Goal: Task Accomplishment & Management: Manage account settings

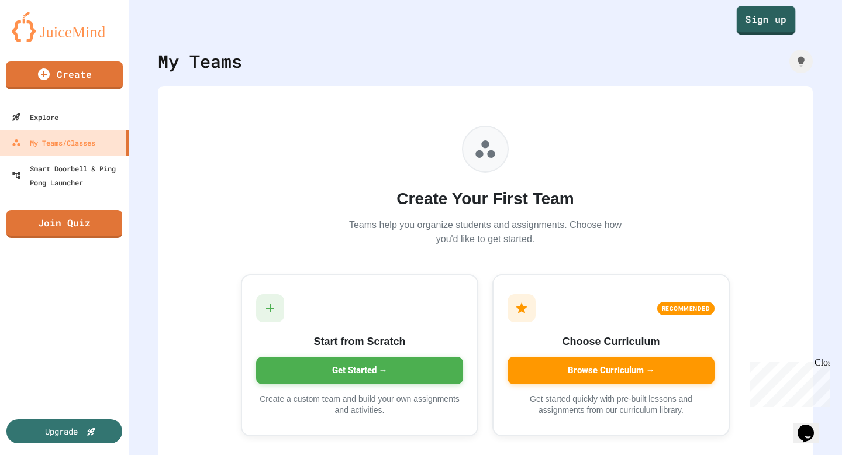
click at [754, 39] on div "My Teams Create Your First Team Teams help you organize students and assignment…" at bounding box center [485, 227] width 713 height 455
click at [748, 25] on link "Sign up" at bounding box center [766, 19] width 54 height 29
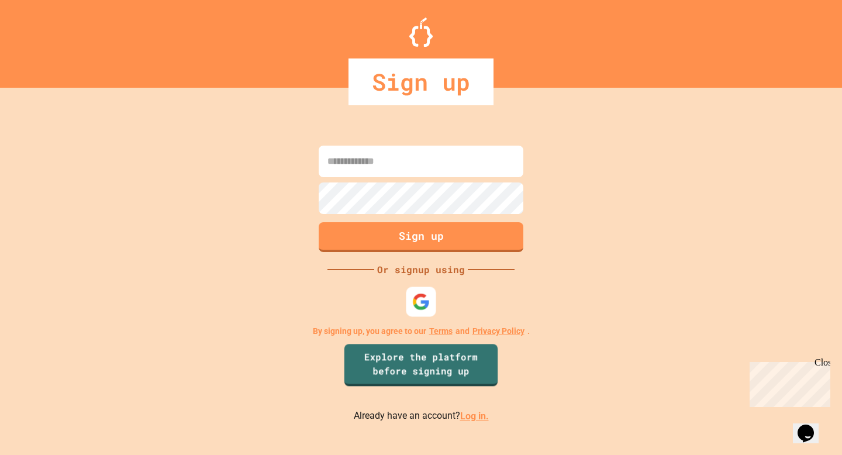
click at [416, 305] on img at bounding box center [421, 302] width 18 height 18
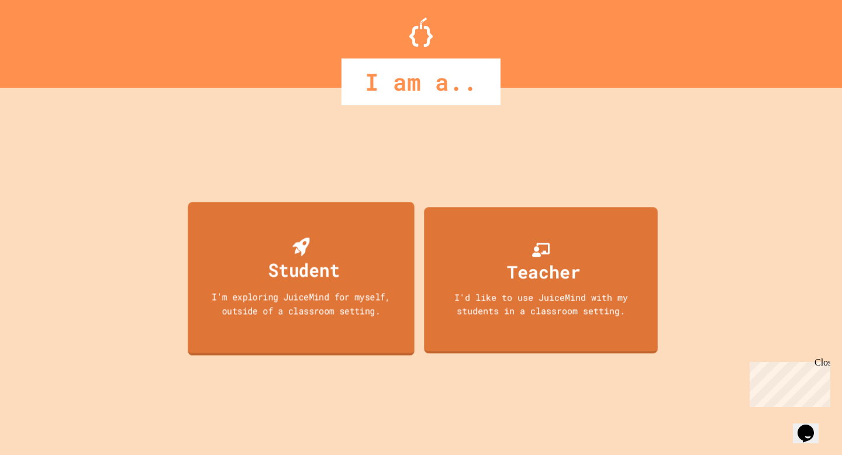
click at [344, 255] on div "Student I'm exploring JuiceMind for myself, outside of a classroom setting." at bounding box center [301, 278] width 227 height 153
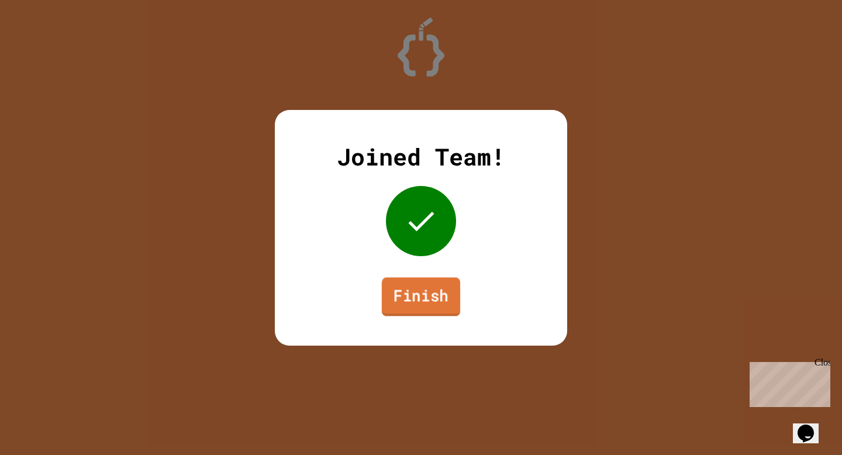
click at [409, 294] on link "Finish" at bounding box center [421, 296] width 78 height 39
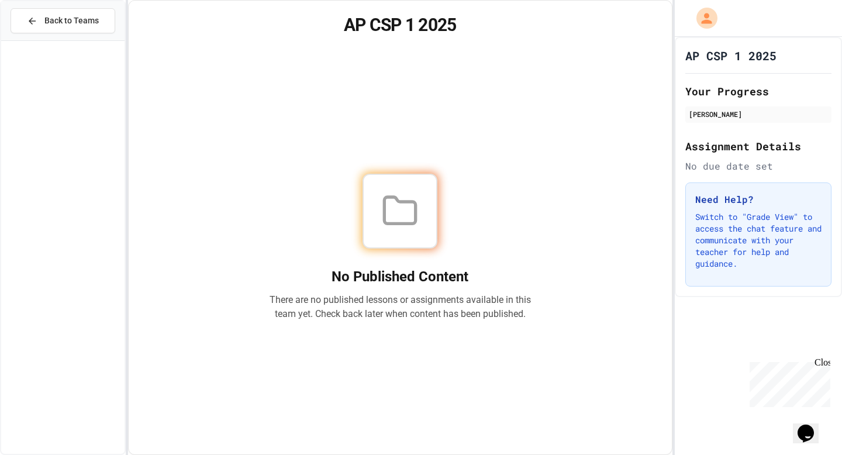
click at [407, 208] on icon at bounding box center [399, 210] width 37 height 37
click at [742, 251] on p "Switch to "Grade View" to access the chat feature and communicate with your tea…" at bounding box center [758, 240] width 126 height 58
click at [826, 360] on div "Close" at bounding box center [822, 364] width 15 height 15
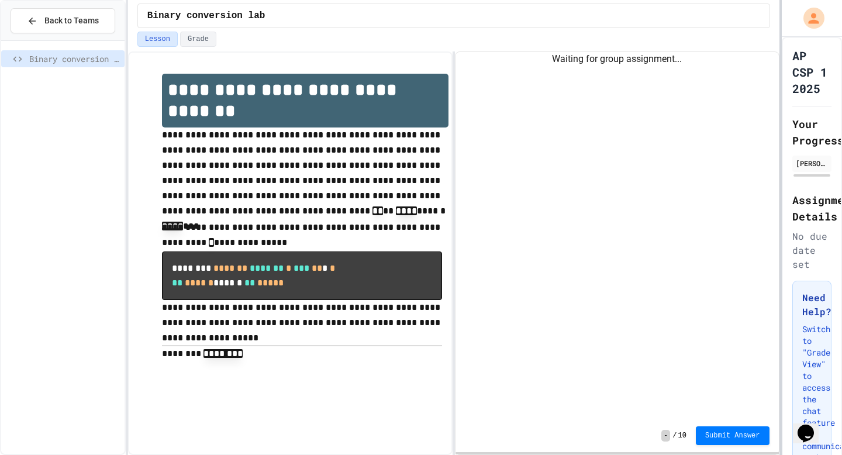
click at [780, 199] on div at bounding box center [781, 227] width 2 height 455
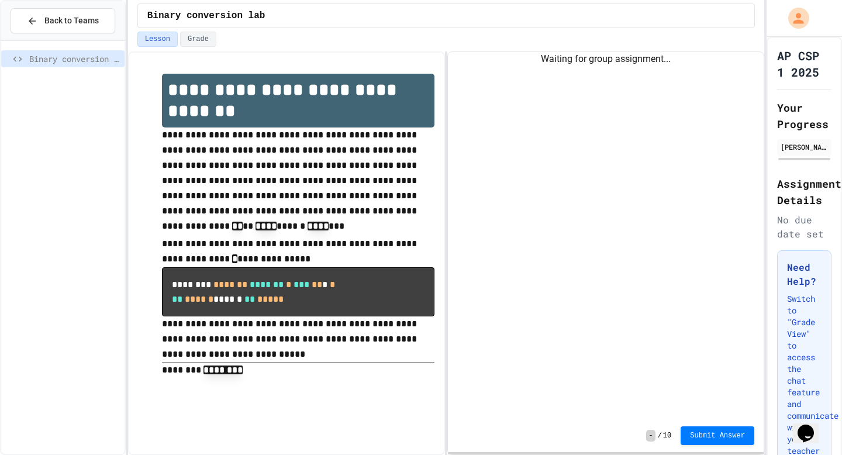
click at [622, 68] on div "Waiting for group assignment..." at bounding box center [606, 235] width 316 height 367
click at [281, 337] on p "**********" at bounding box center [298, 339] width 273 height 46
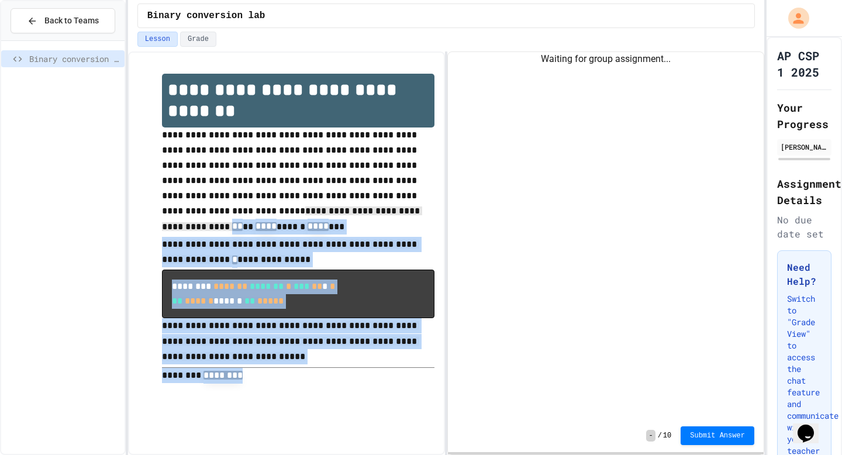
drag, startPoint x: 270, startPoint y: 384, endPoint x: 175, endPoint y: 211, distance: 197.1
click at [175, 211] on div "**********" at bounding box center [287, 229] width 296 height 334
